Goal: Transaction & Acquisition: Purchase product/service

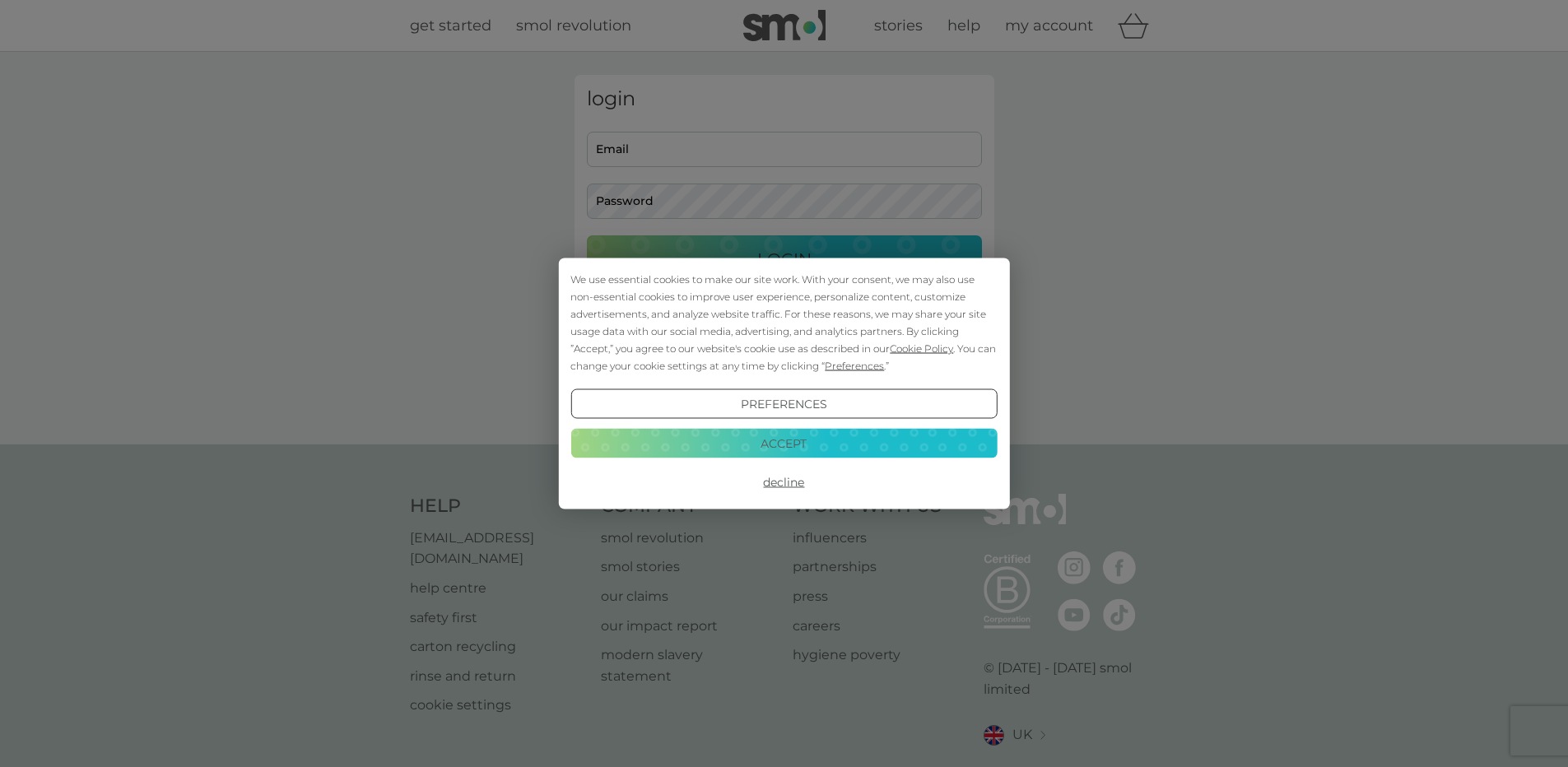
type input "[EMAIL_ADDRESS][DOMAIN_NAME]"
click at [820, 441] on button "Accept" at bounding box center [783, 443] width 427 height 29
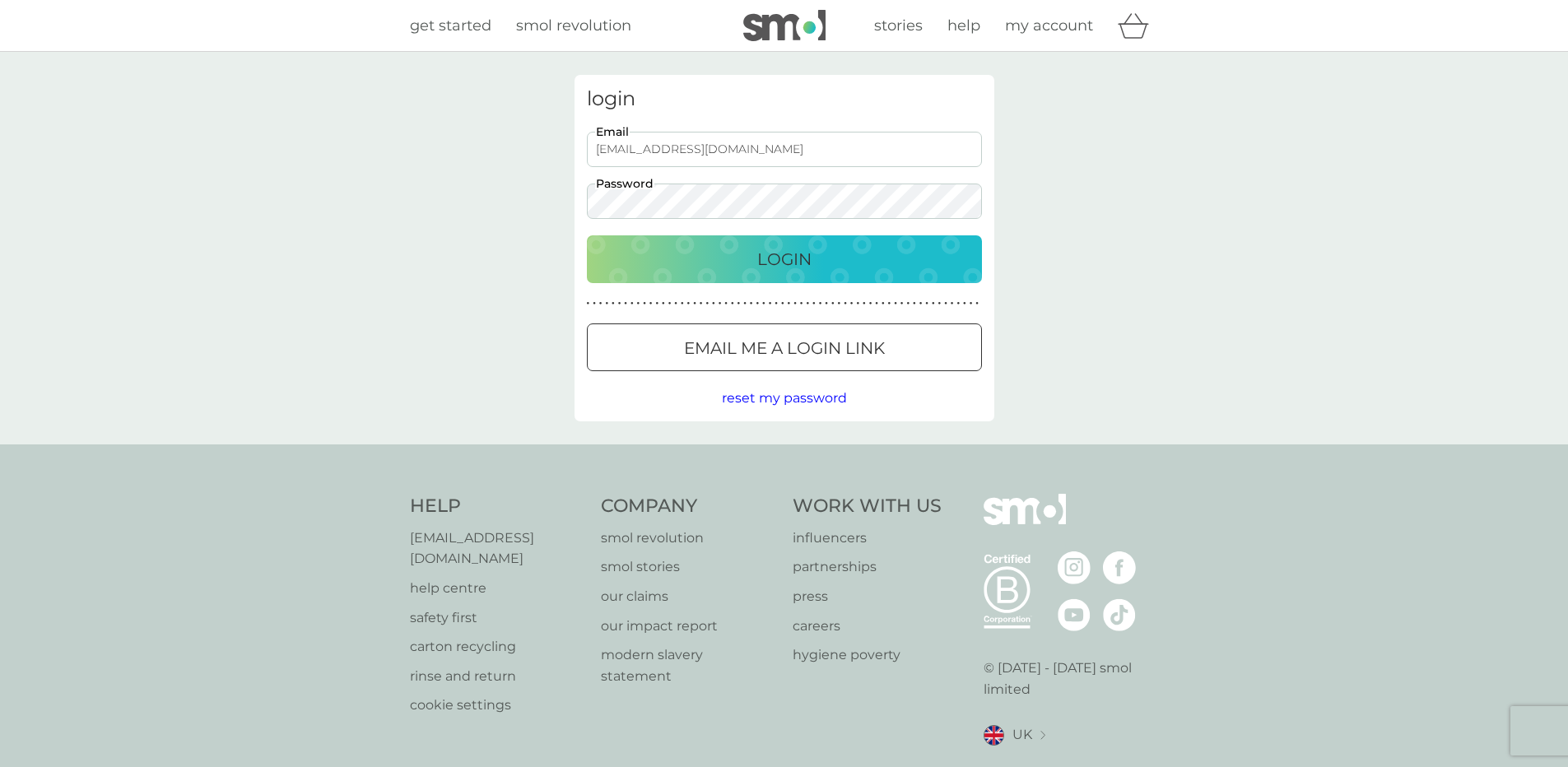
click at [793, 259] on p "Login" at bounding box center [784, 259] width 54 height 26
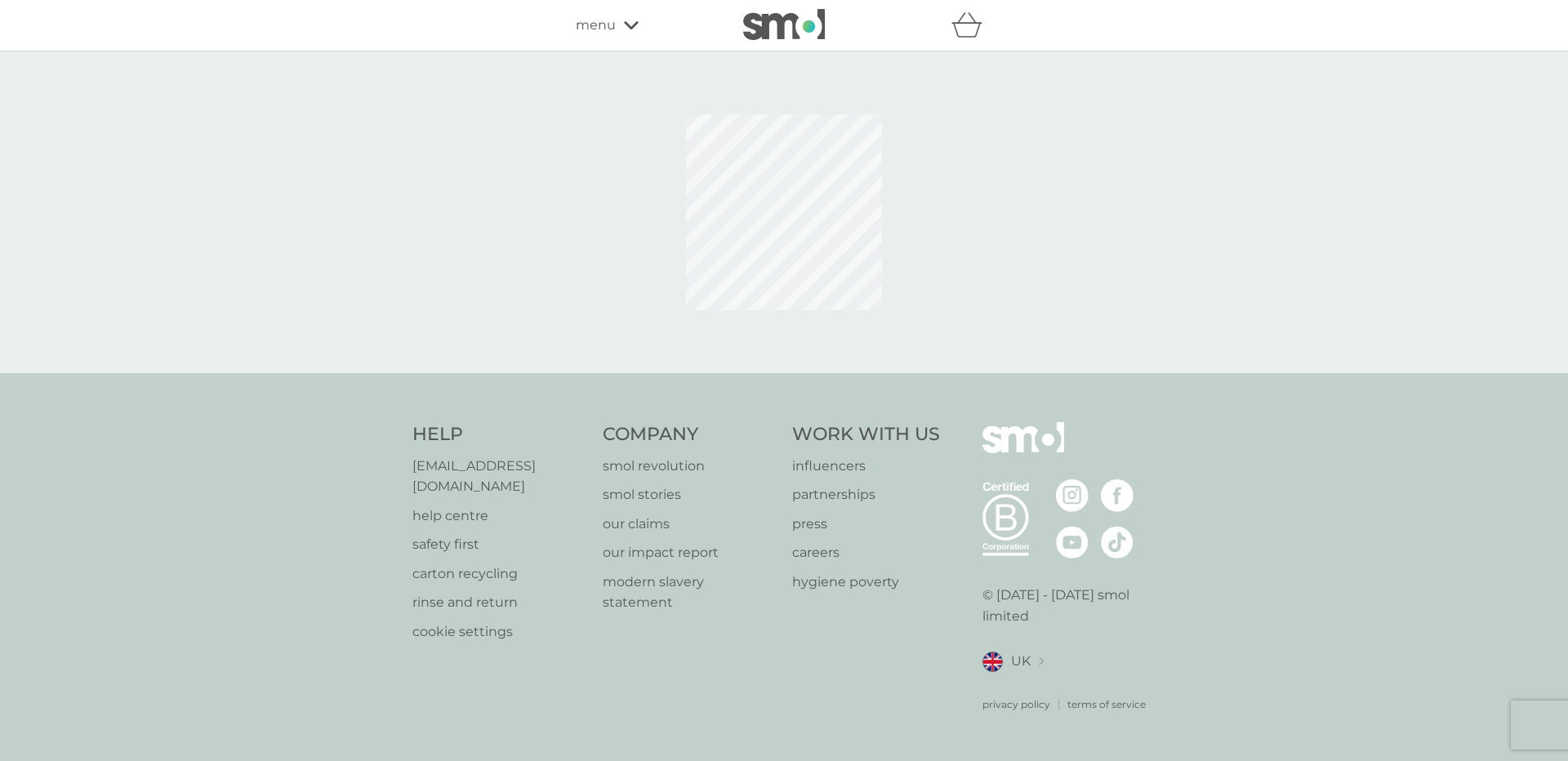
select select "112"
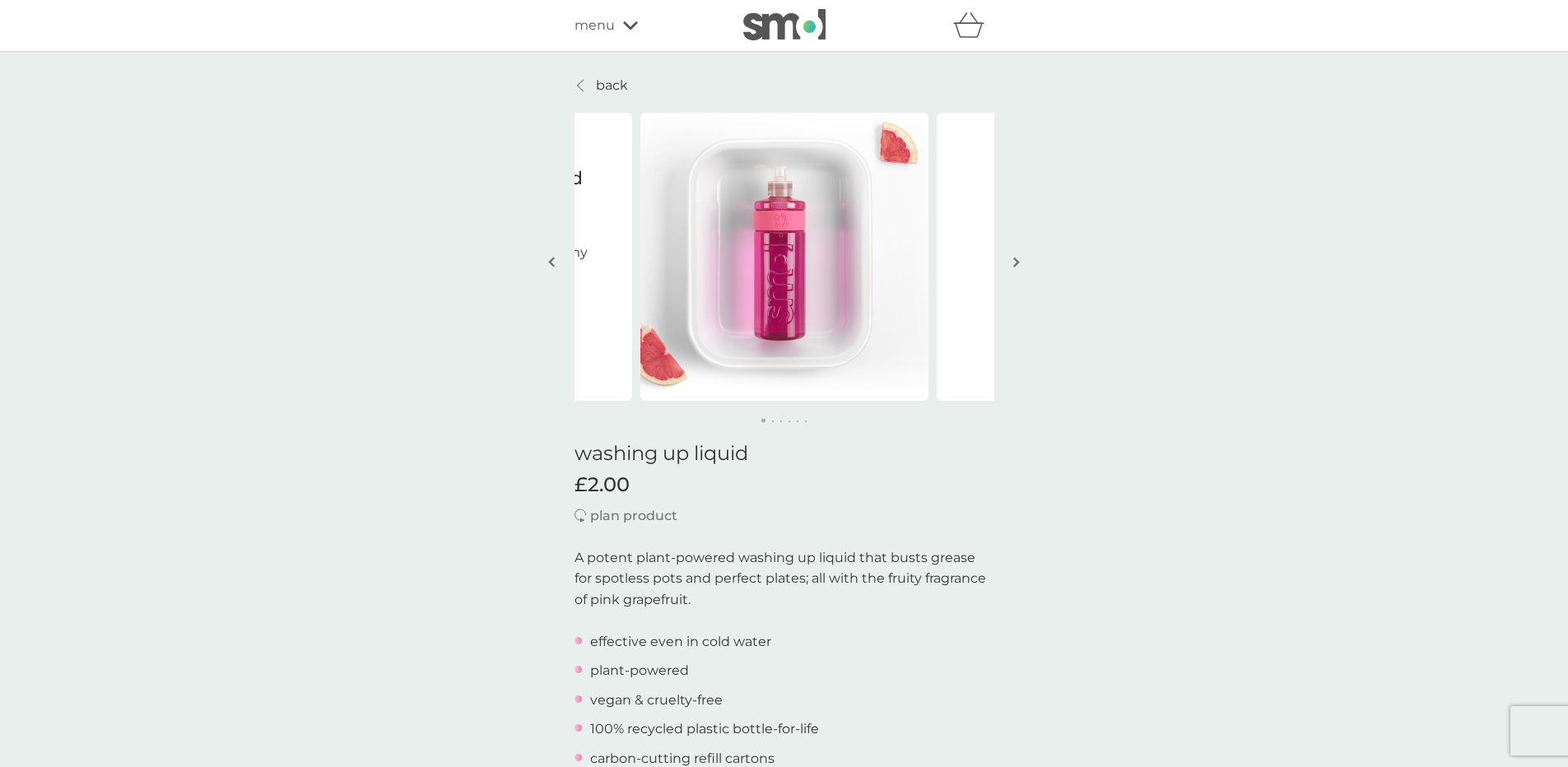
click at [1020, 264] on button "button" at bounding box center [1017, 263] width 13 height 82
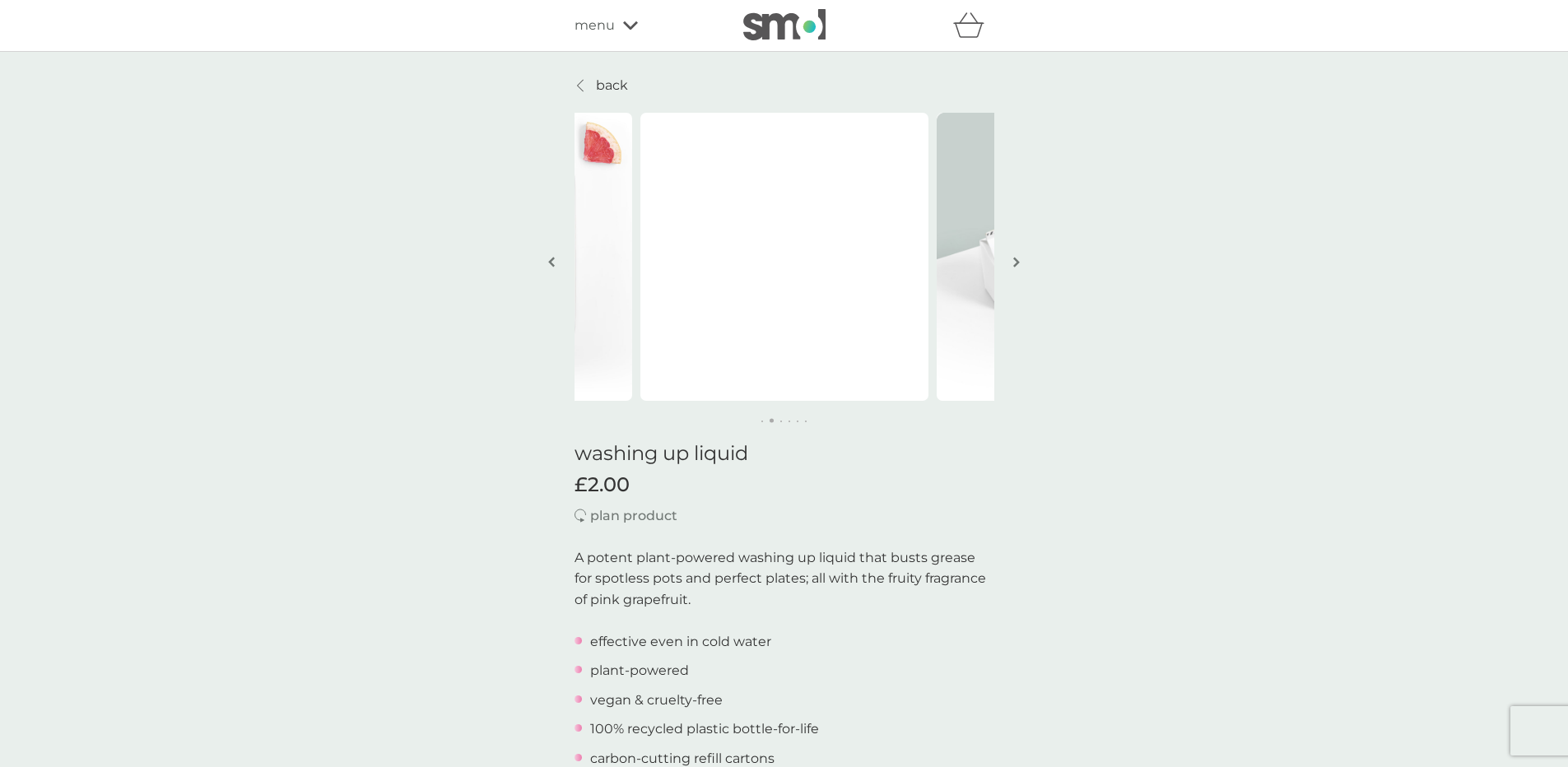
click at [1017, 262] on img "button" at bounding box center [1017, 262] width 7 height 13
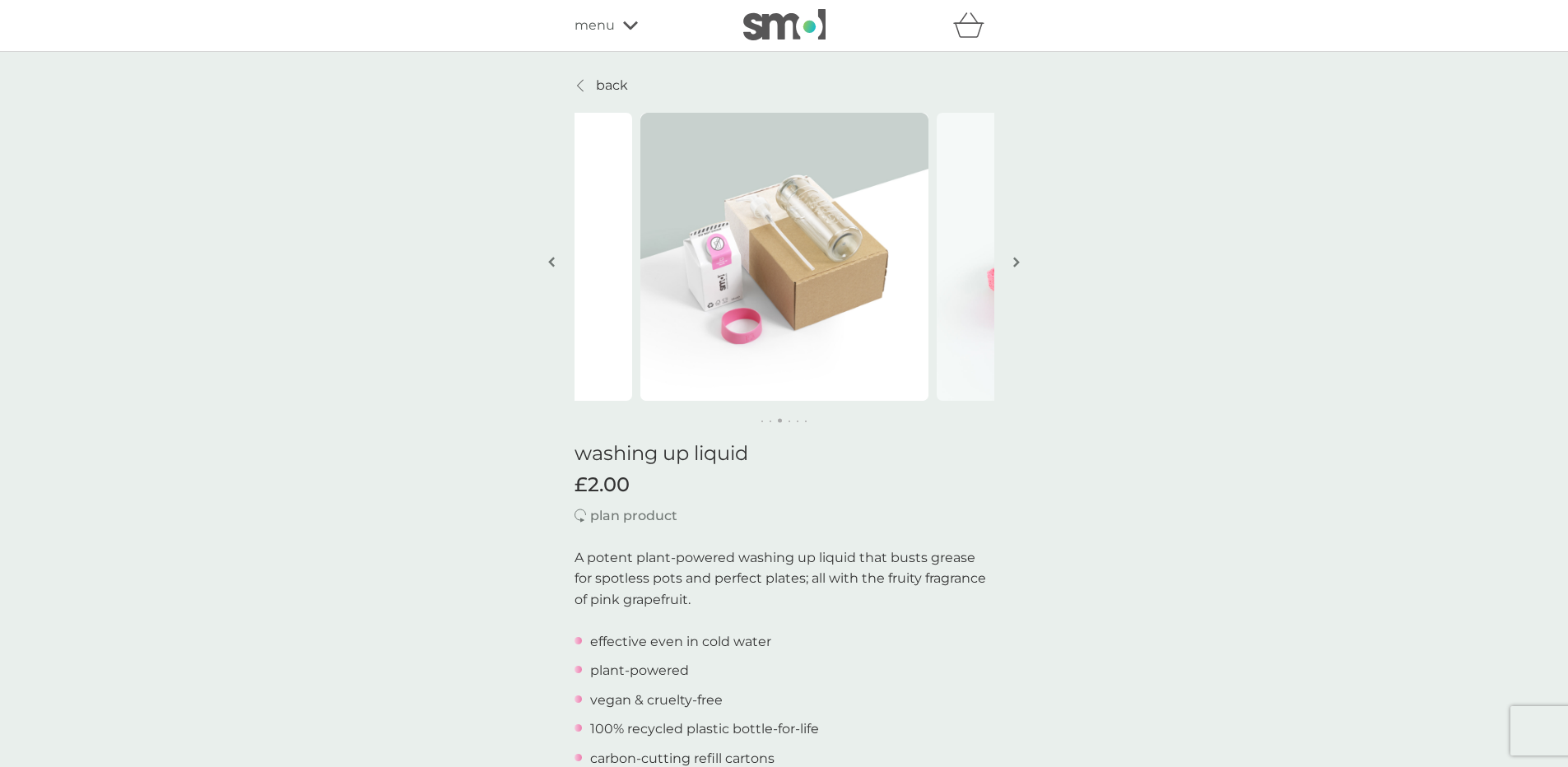
click at [1016, 262] on img "button" at bounding box center [1017, 262] width 7 height 13
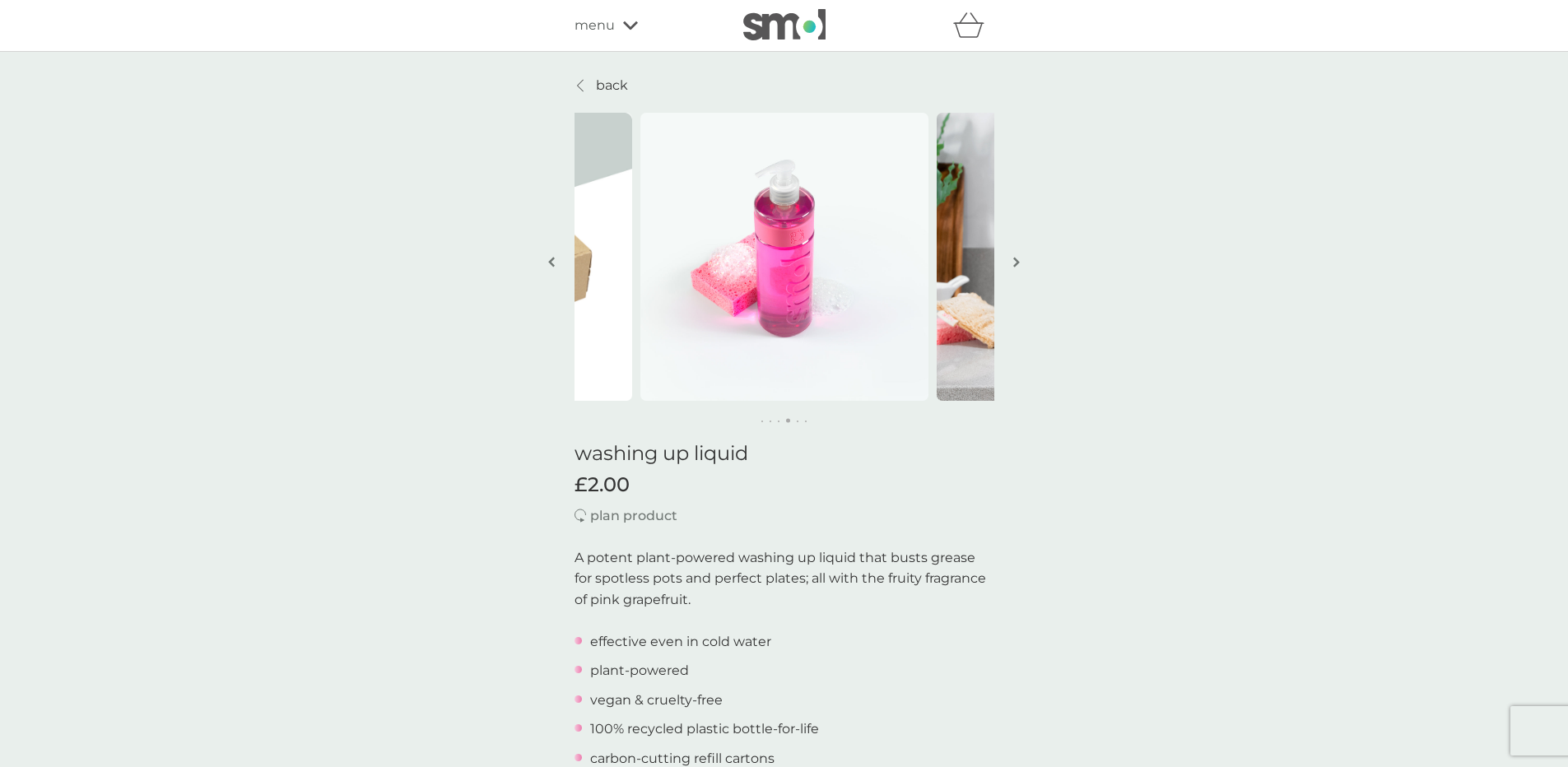
click at [1015, 262] on img "button" at bounding box center [1017, 262] width 7 height 13
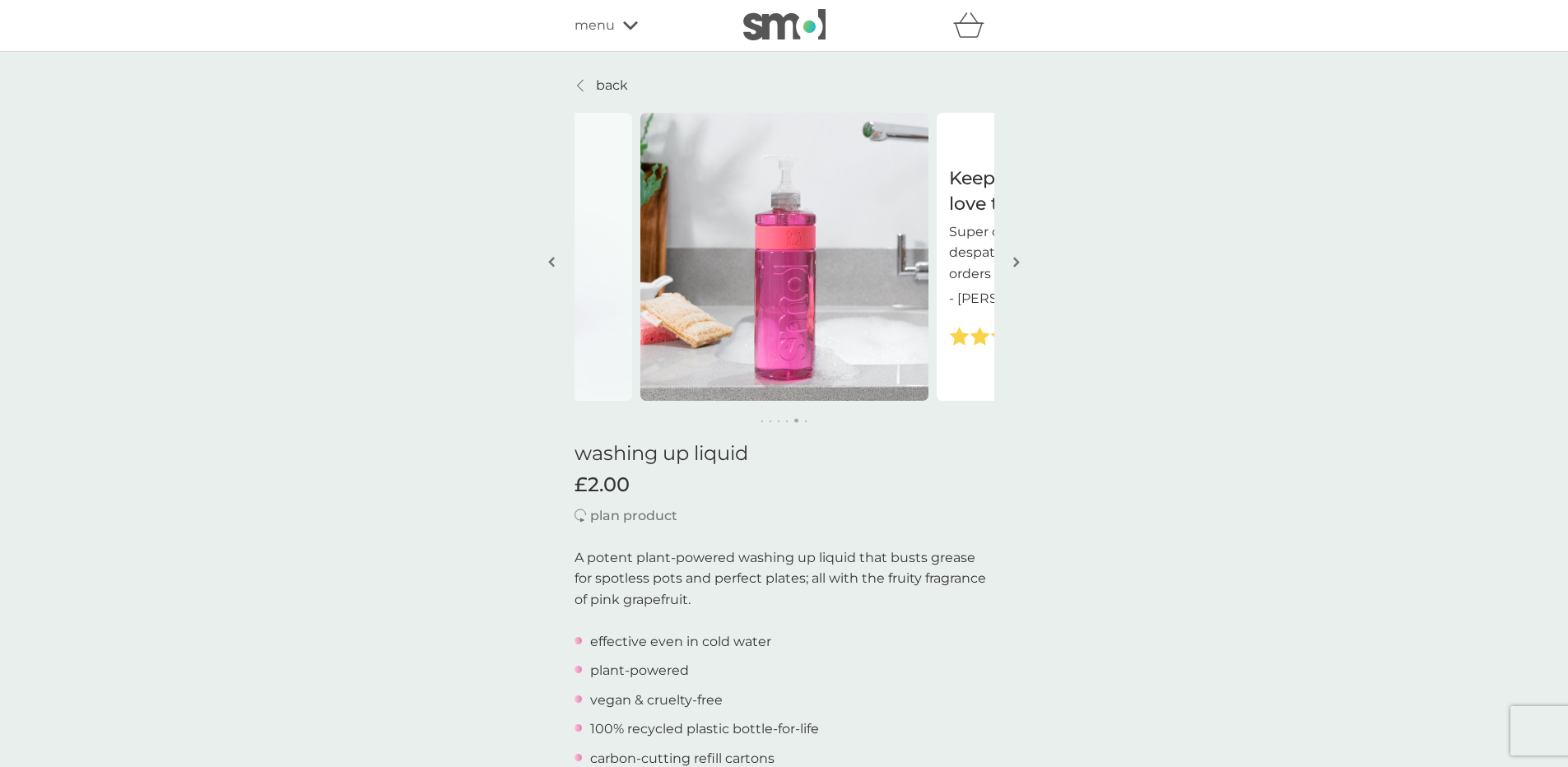
click at [1015, 262] on img "button" at bounding box center [1017, 262] width 7 height 13
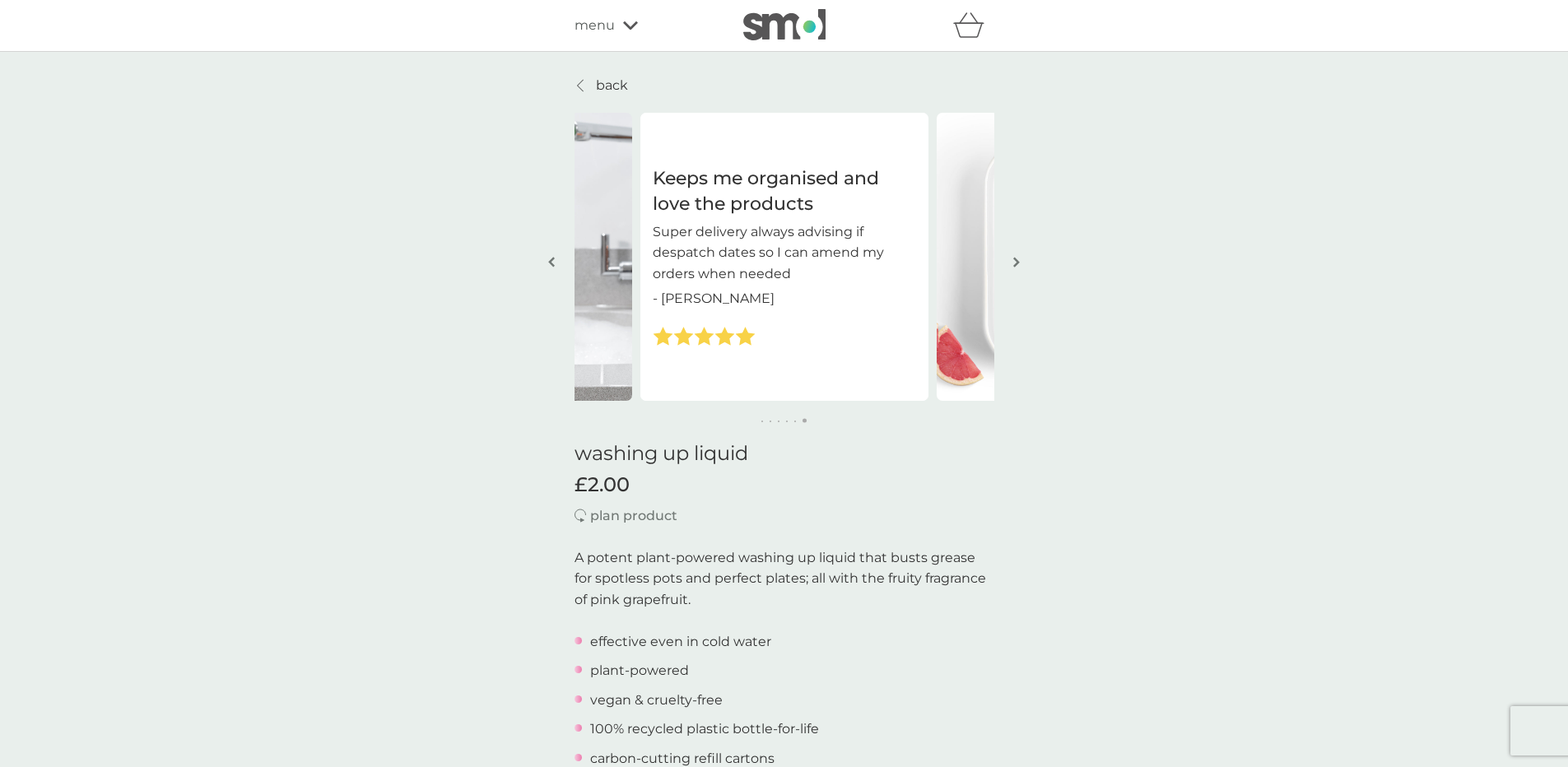
click at [1015, 262] on img "button" at bounding box center [1017, 262] width 7 height 13
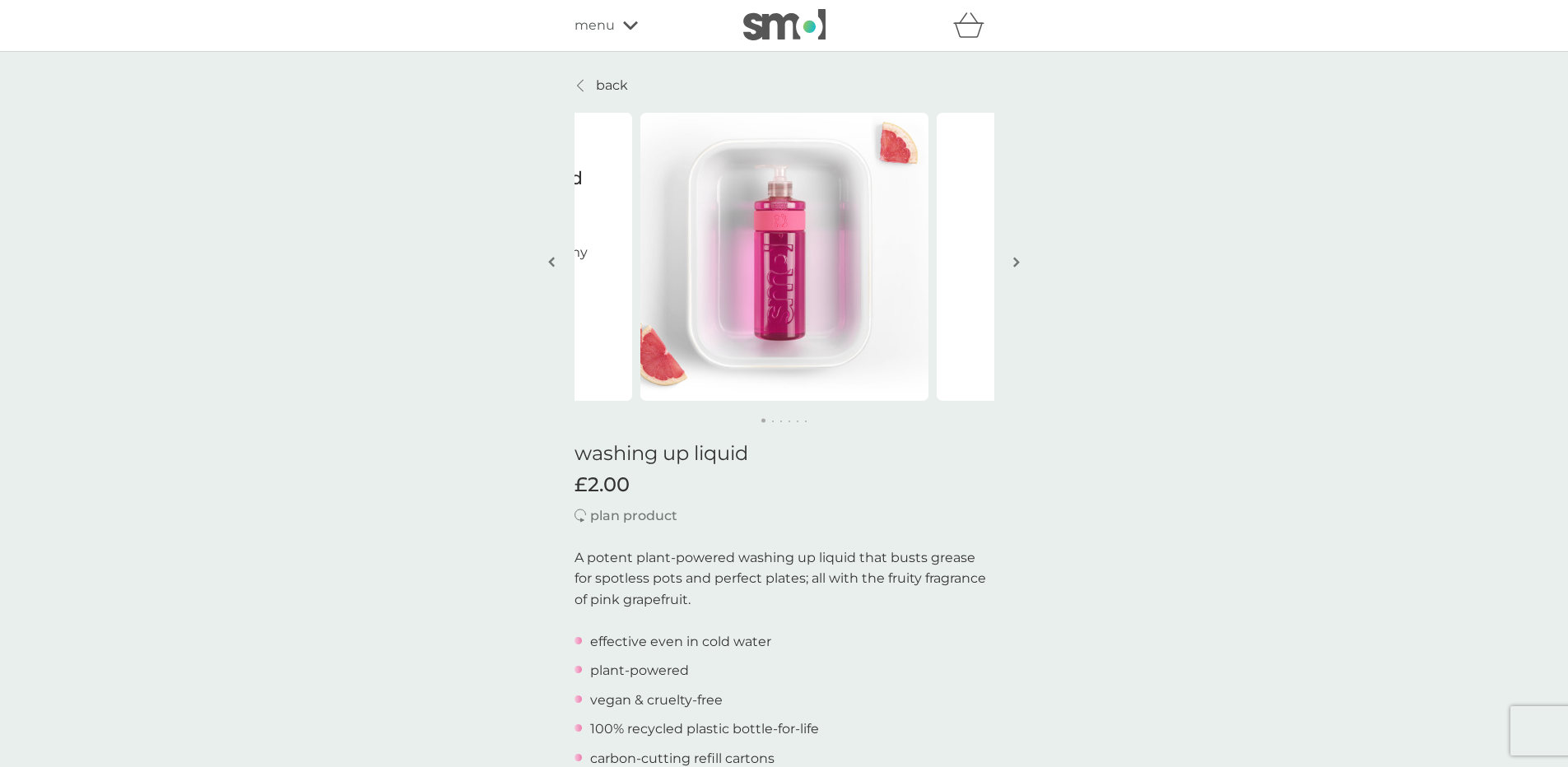
click at [1015, 262] on img "button" at bounding box center [1017, 262] width 7 height 13
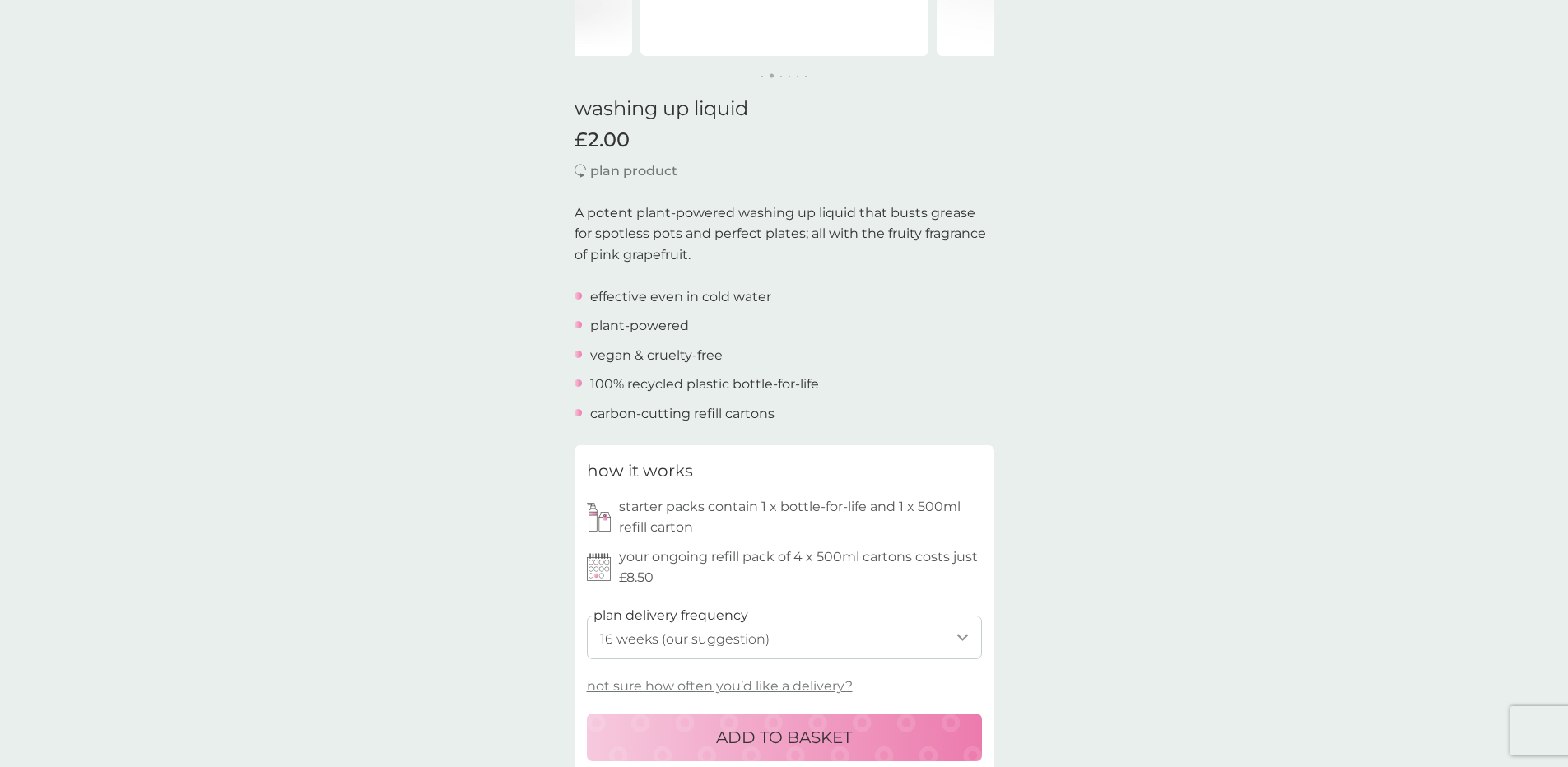
scroll to position [343, 0]
